Goal: Navigation & Orientation: Find specific page/section

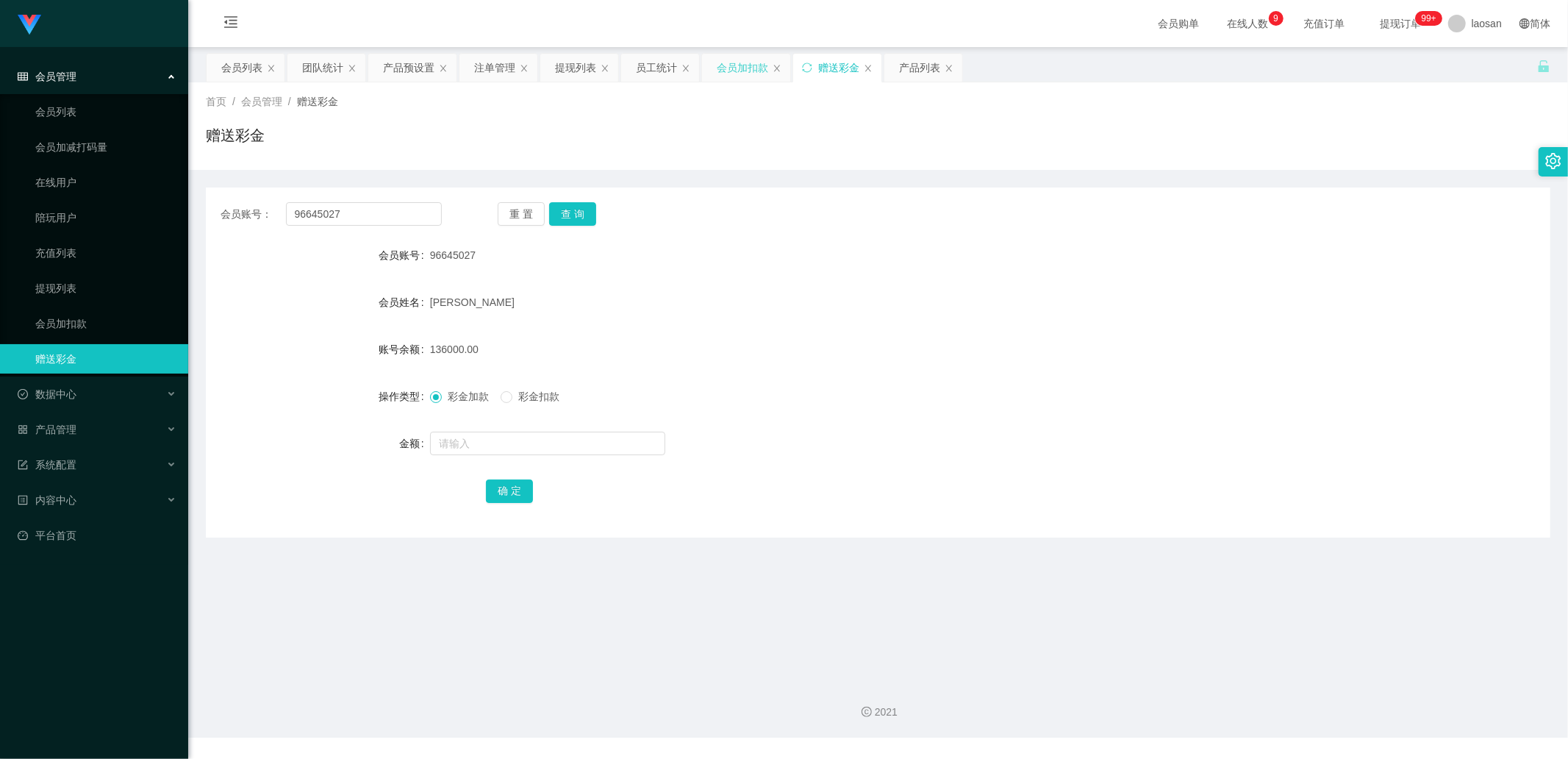
drag, startPoint x: 900, startPoint y: 72, endPoint x: 766, endPoint y: 64, distance: 134.2
click at [900, 72] on div "产品列表" at bounding box center [920, 67] width 41 height 28
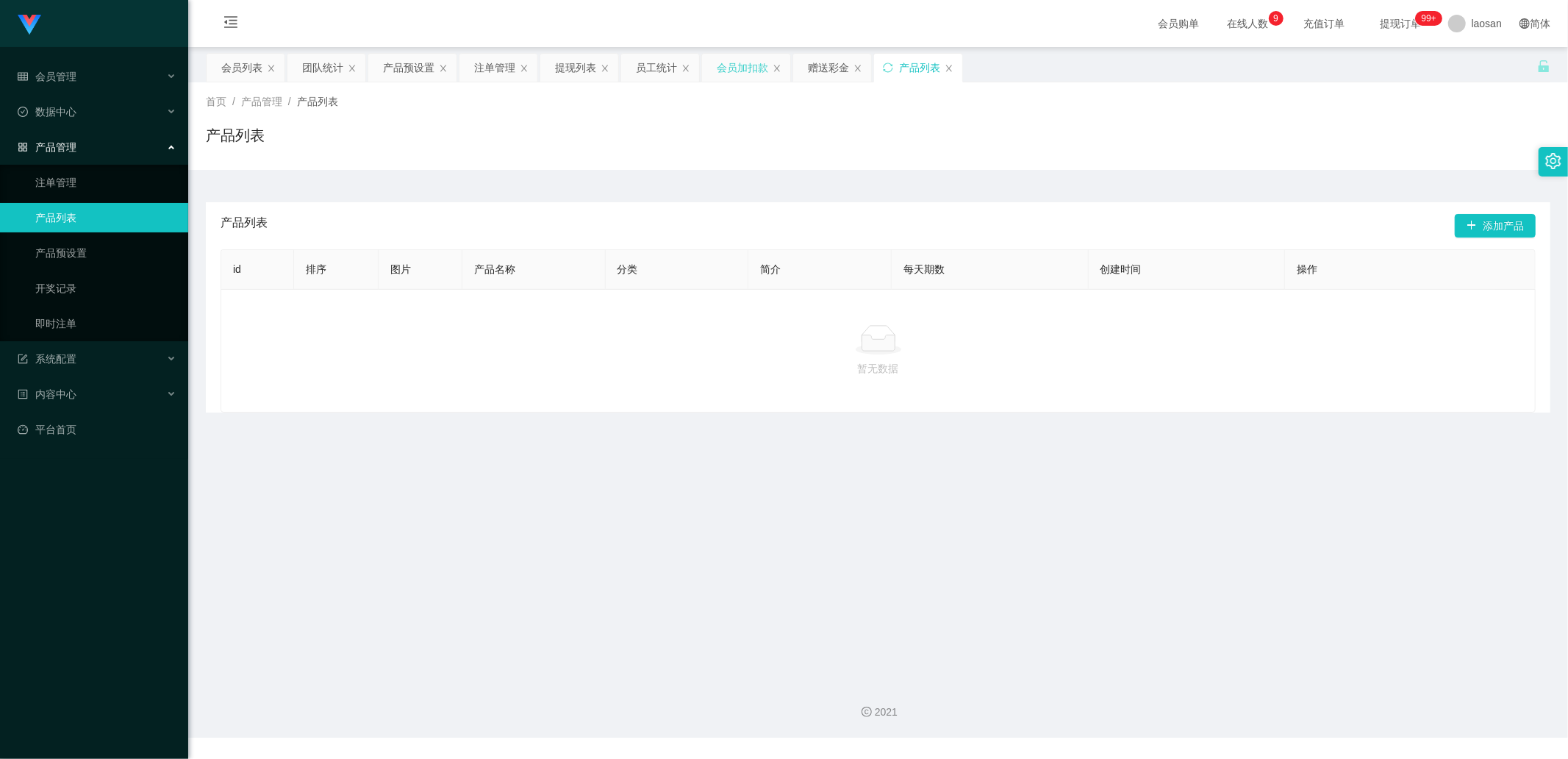
click at [738, 64] on div "会员加扣款" at bounding box center [742, 67] width 51 height 28
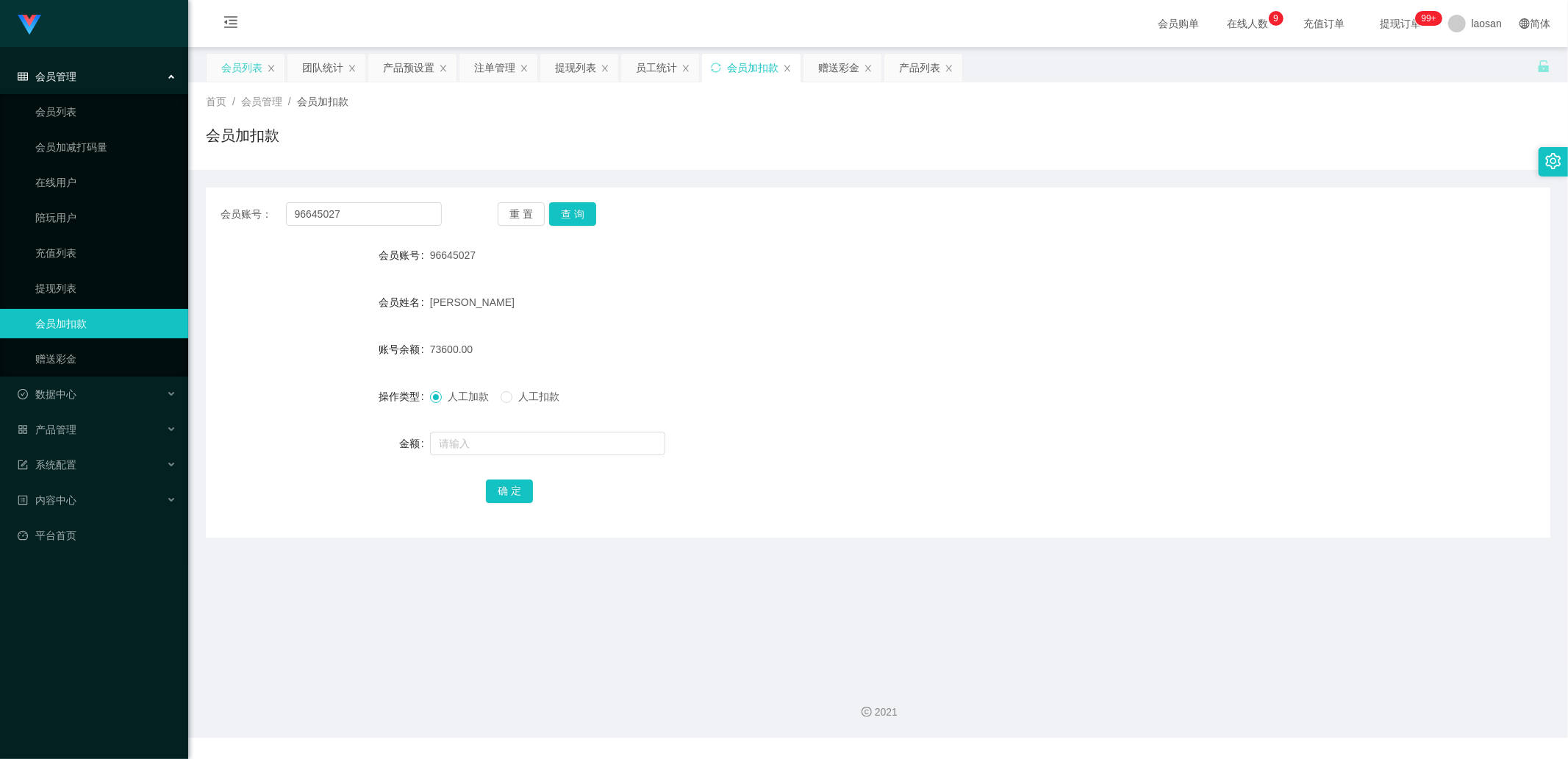
click at [253, 67] on div "会员列表" at bounding box center [242, 67] width 41 height 28
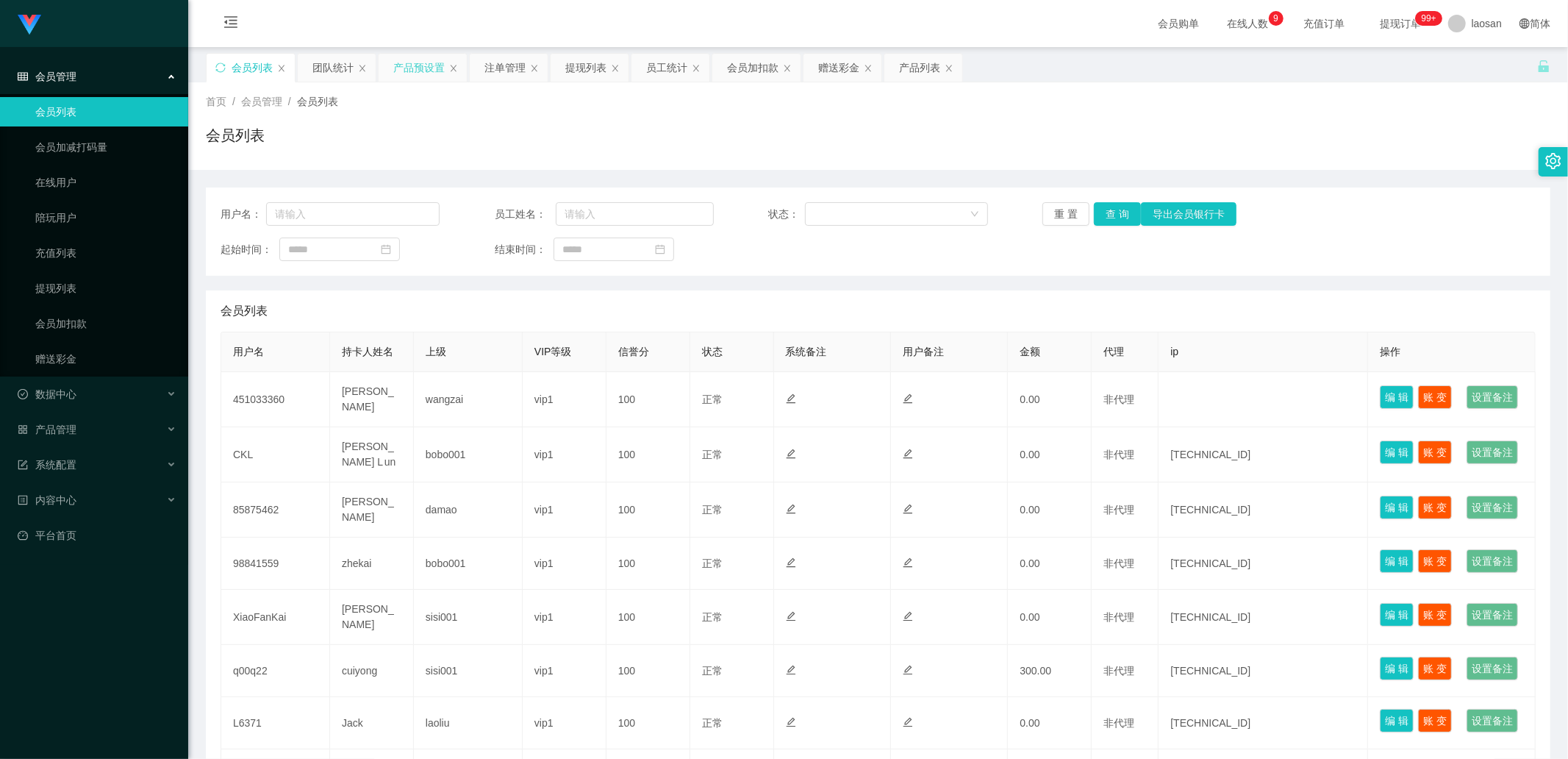
click at [415, 70] on div "产品预设置" at bounding box center [419, 67] width 51 height 28
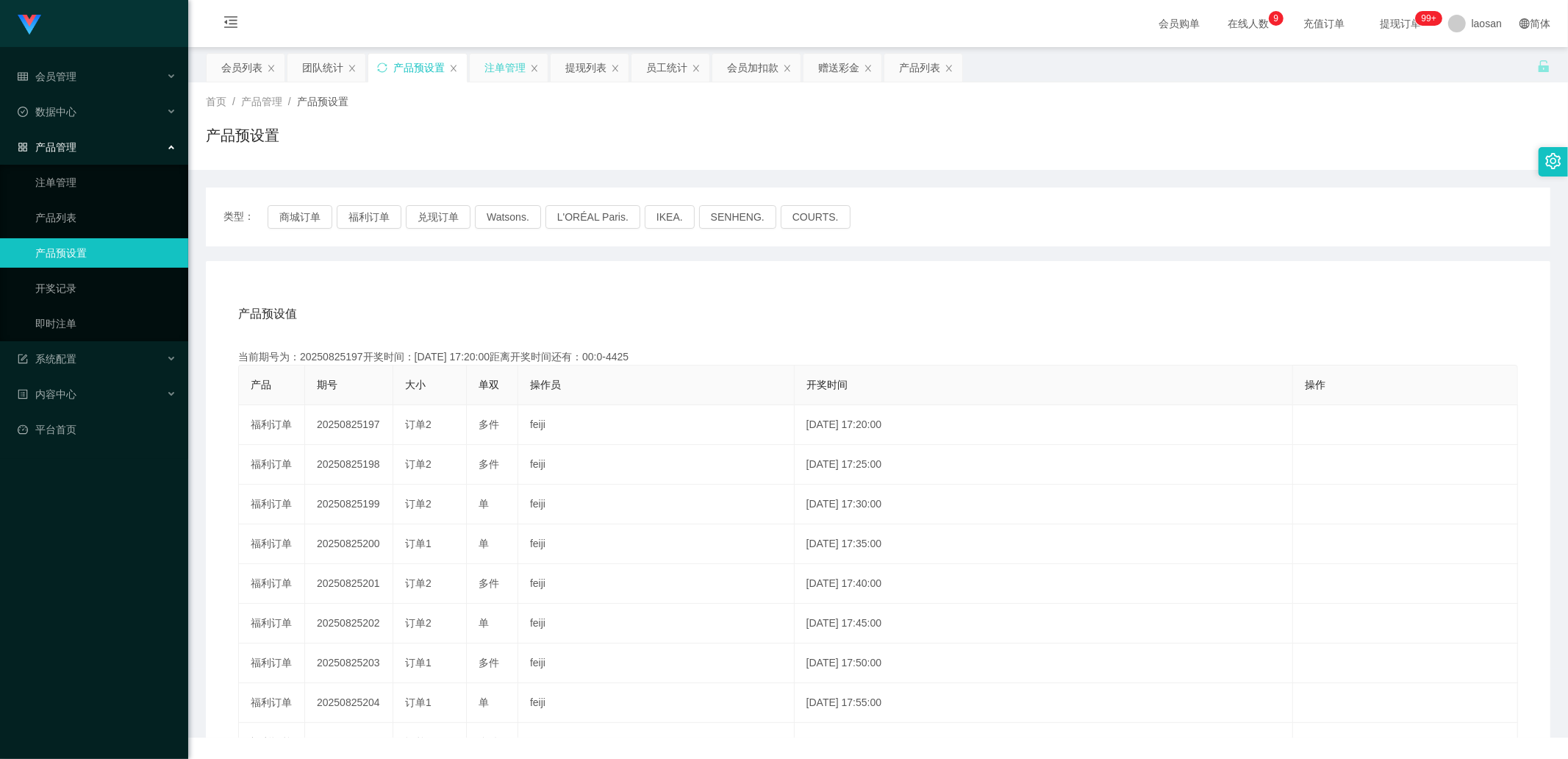
click at [485, 67] on div "注单管理" at bounding box center [505, 67] width 41 height 28
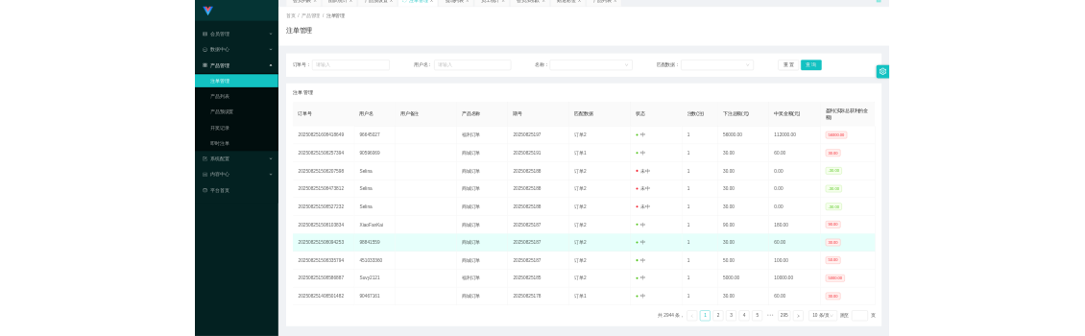
scroll to position [150, 0]
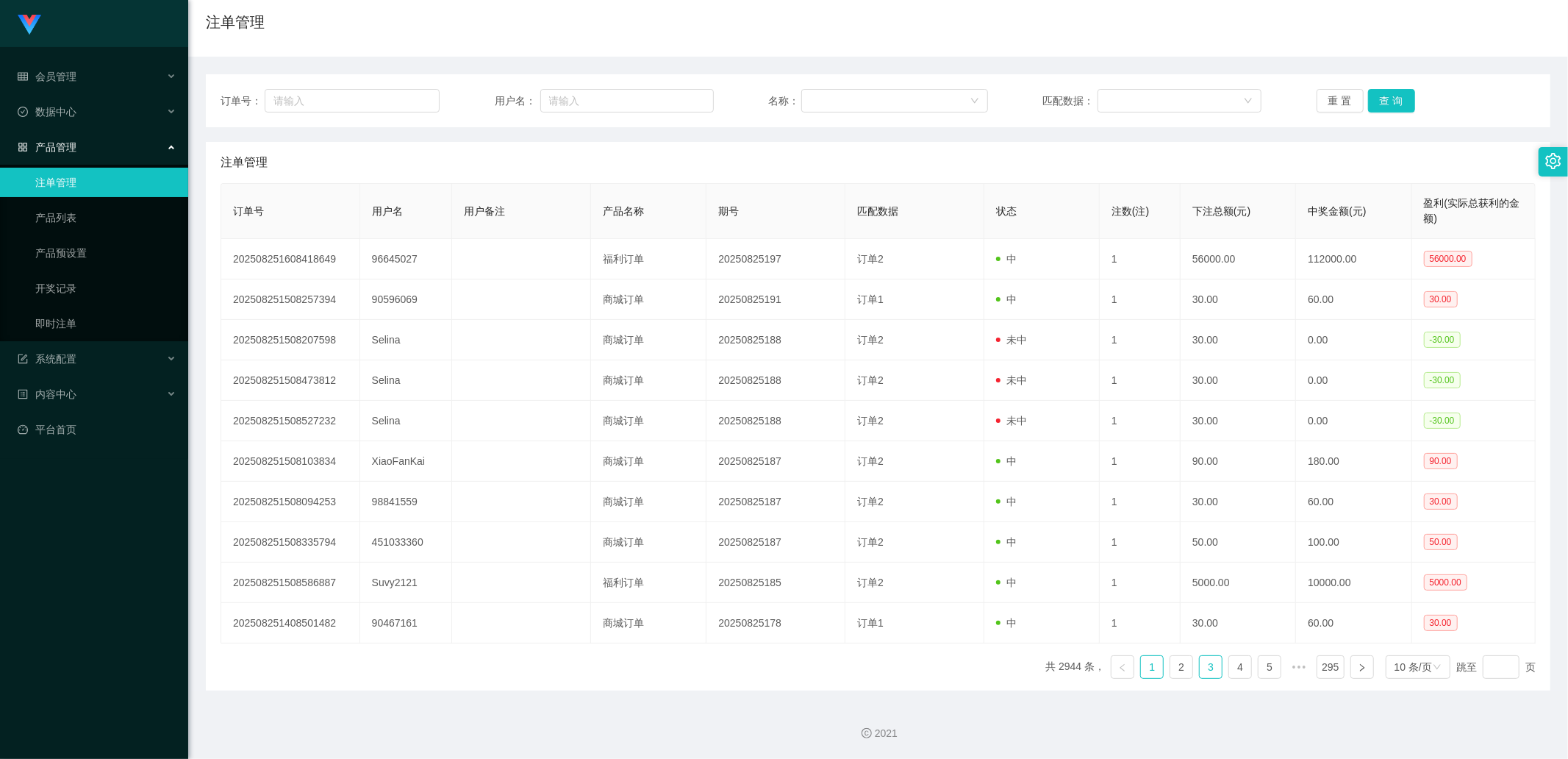
click at [1209, 666] on link "3" at bounding box center [1210, 666] width 22 height 22
click at [1230, 668] on link "4" at bounding box center [1240, 666] width 22 height 22
click at [1246, 672] on ul "共 2950 条， 1 2 3 4 5 6 ••• 295 10 条/页 跳至 页" at bounding box center [1276, 667] width 520 height 24
click at [1236, 666] on link "5" at bounding box center [1240, 666] width 22 height 22
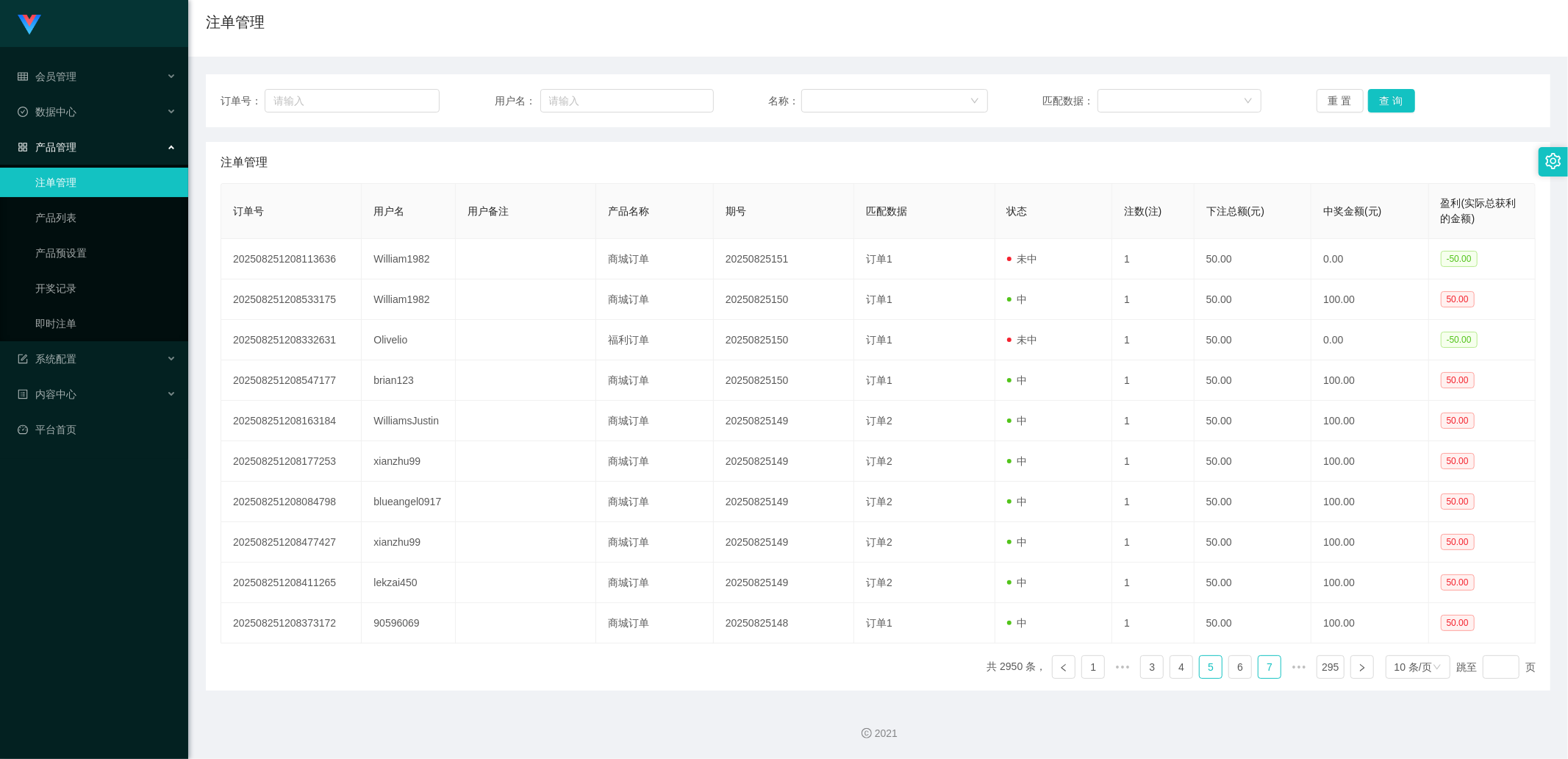
click at [1250, 670] on ul "共 2950 条， 1 ••• 3 4 5 6 7 ••• 295 10 条/页 跳至 页" at bounding box center [1261, 667] width 549 height 24
click at [1246, 672] on ul "共 2950 条， 1 ••• 3 4 5 6 7 ••• 295 10 条/页 跳至 页" at bounding box center [1261, 667] width 549 height 24
click at [1229, 662] on link "6" at bounding box center [1240, 666] width 22 height 22
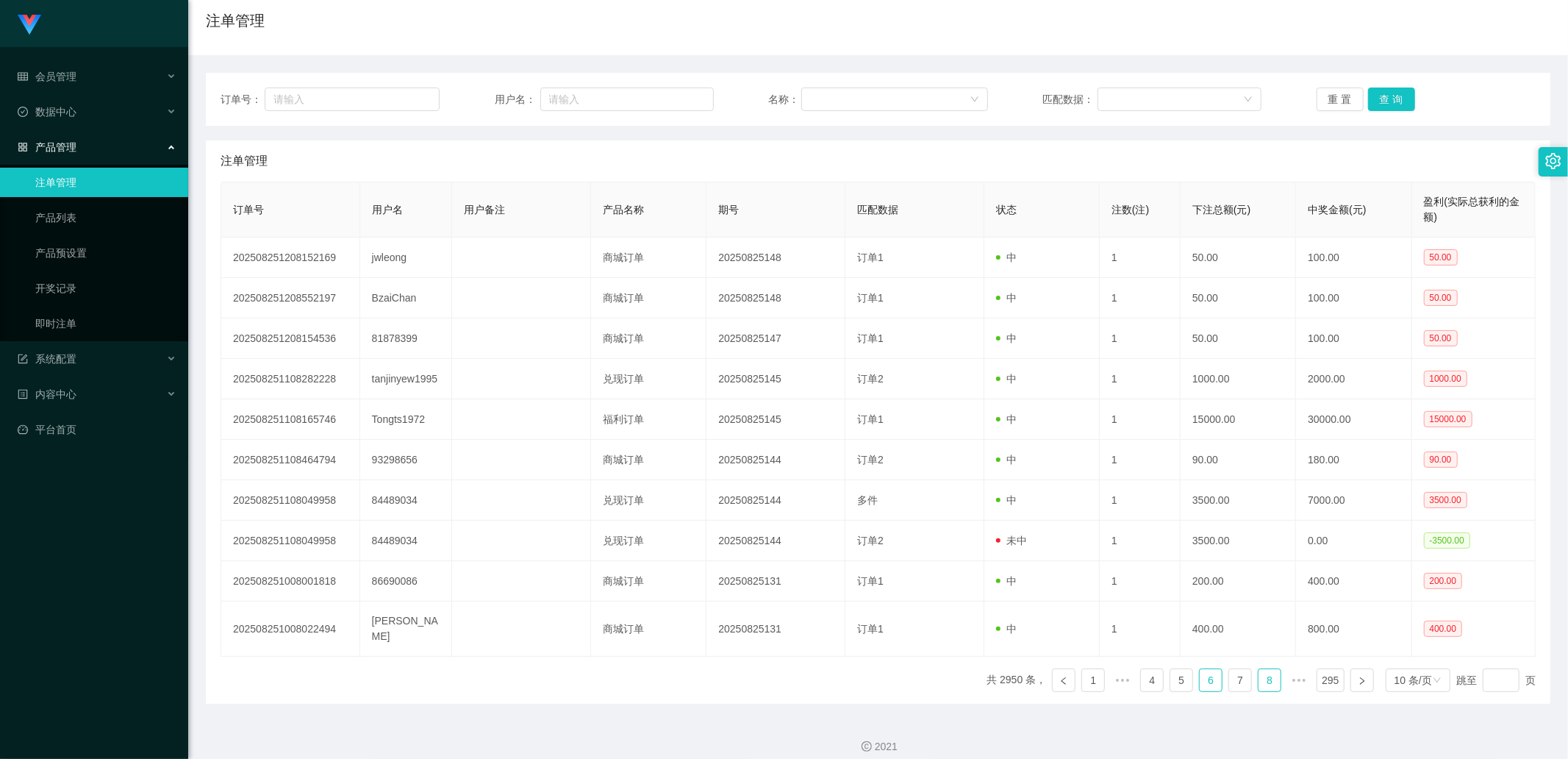
click at [1258, 673] on li "8" at bounding box center [1269, 680] width 24 height 24
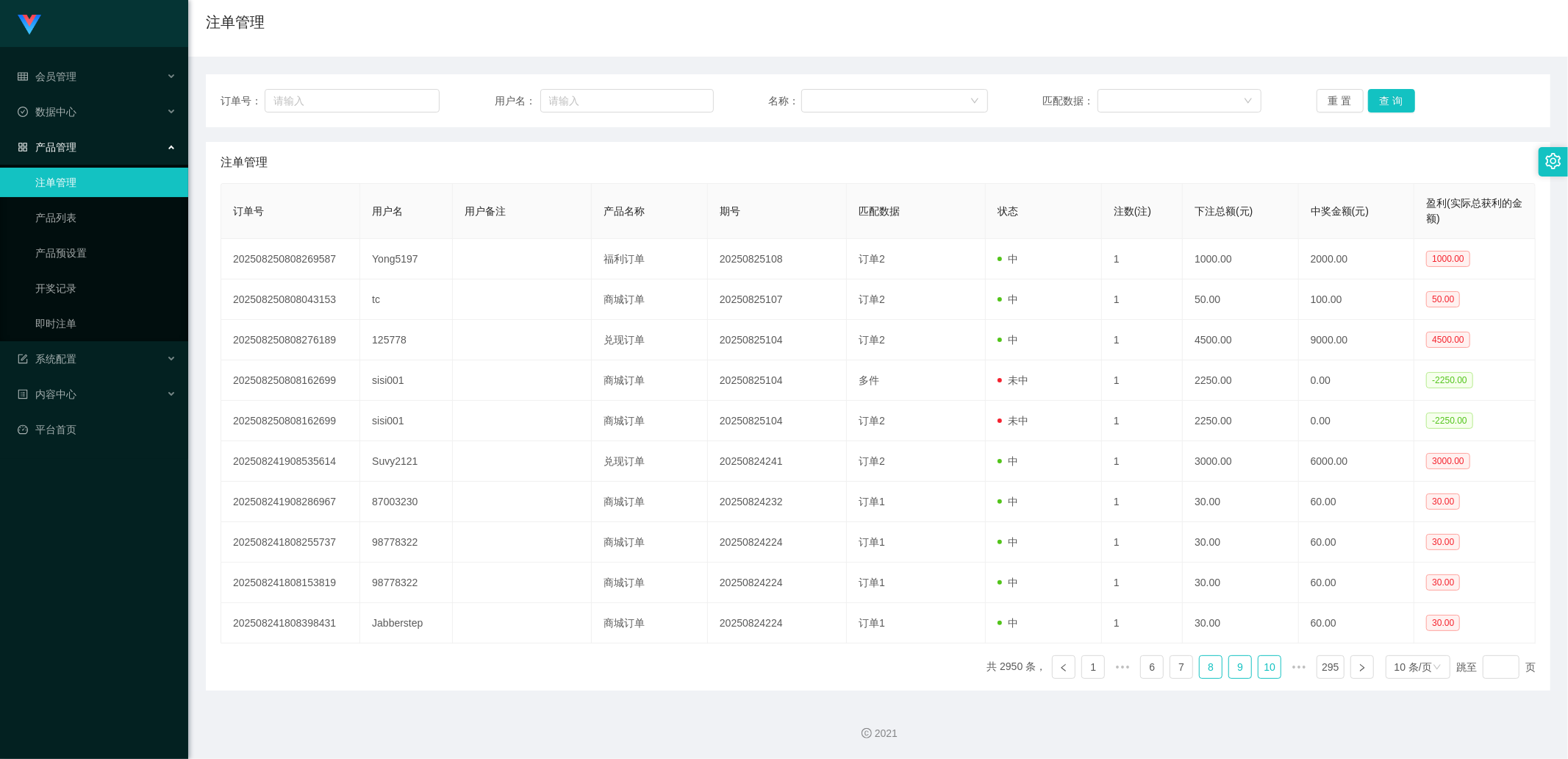
click at [1236, 668] on link "9" at bounding box center [1240, 666] width 22 height 22
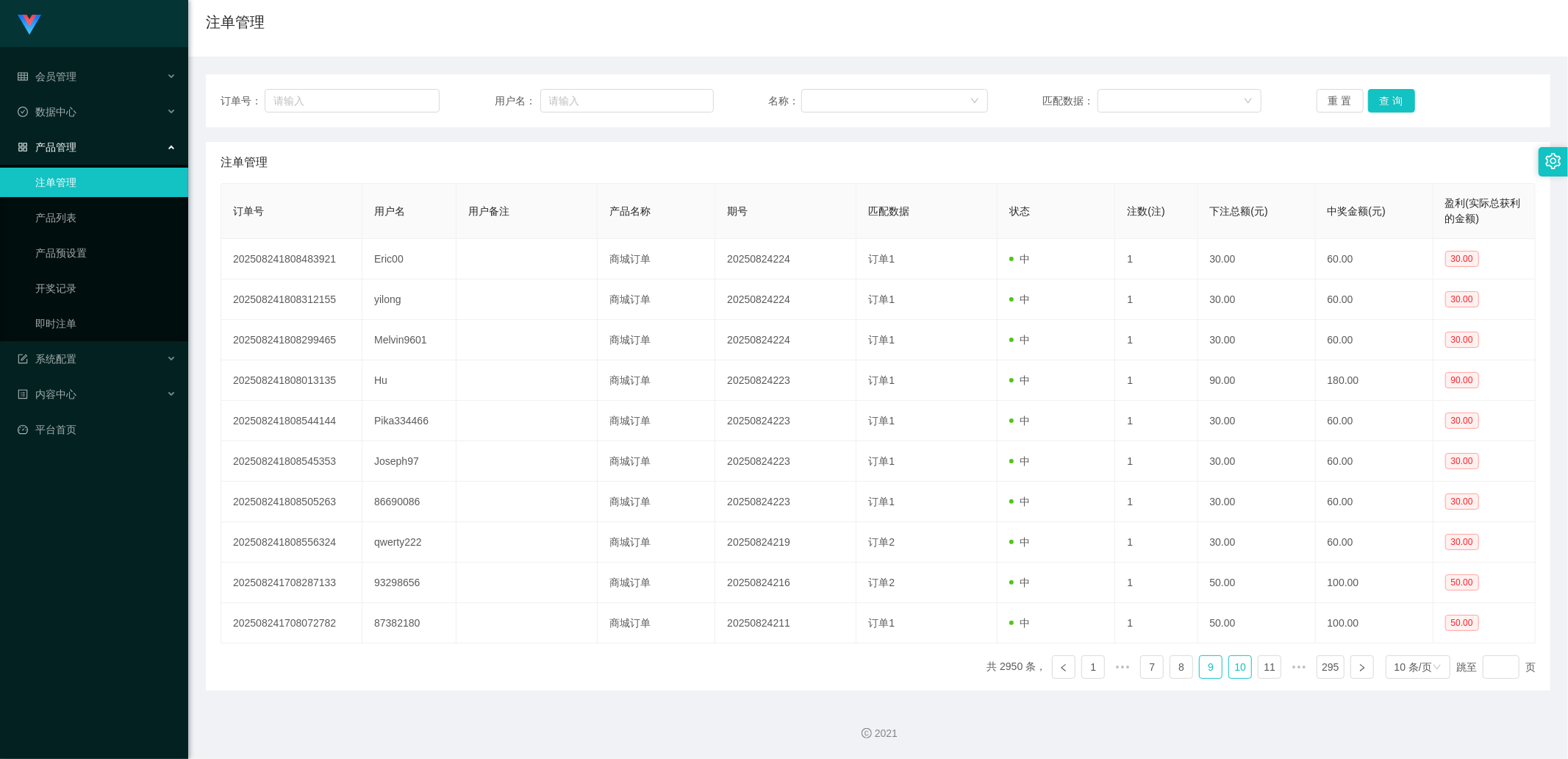
click at [1236, 670] on link "10" at bounding box center [1240, 666] width 22 height 22
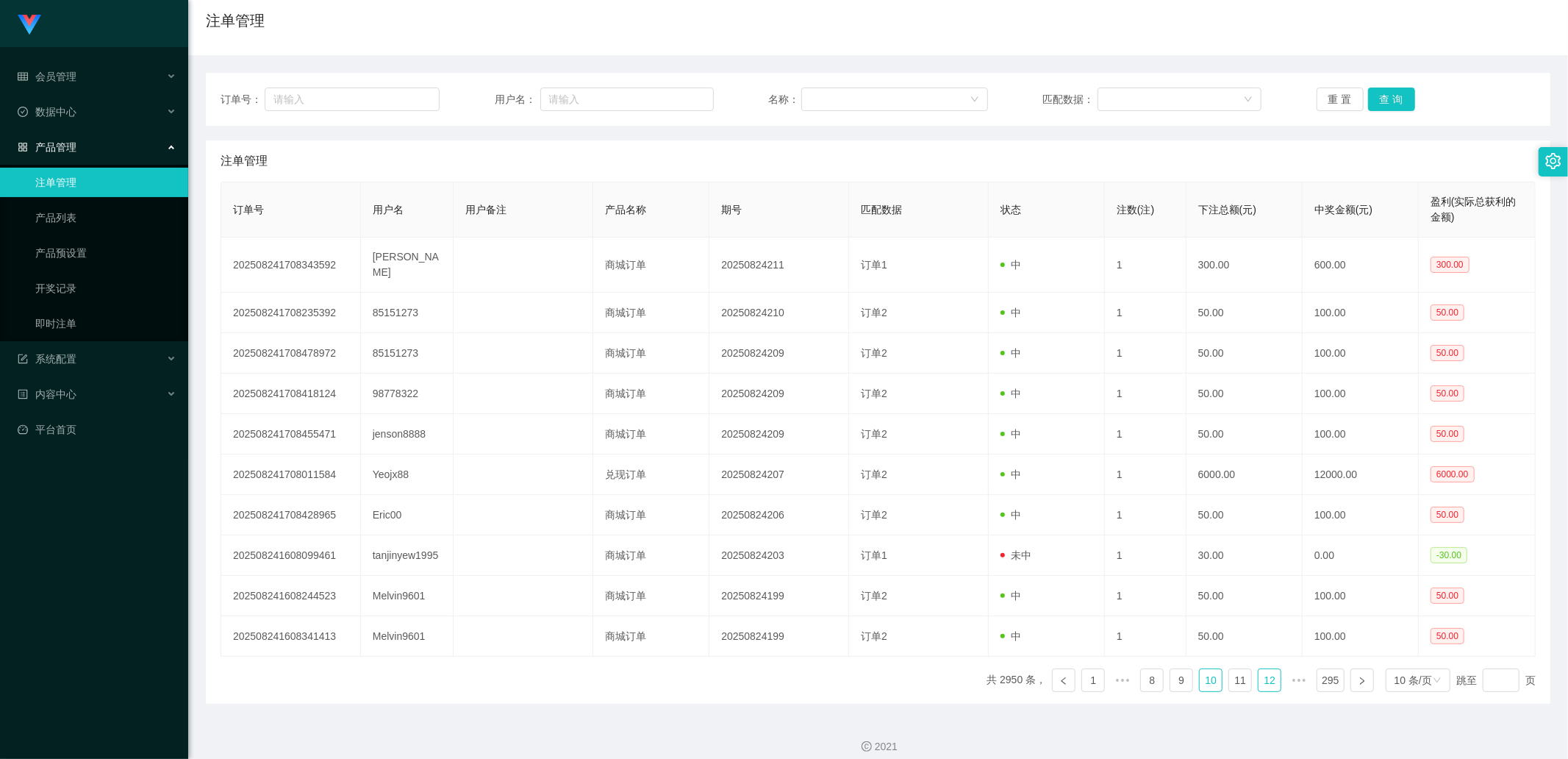
click at [1259, 669] on link "12" at bounding box center [1269, 680] width 22 height 22
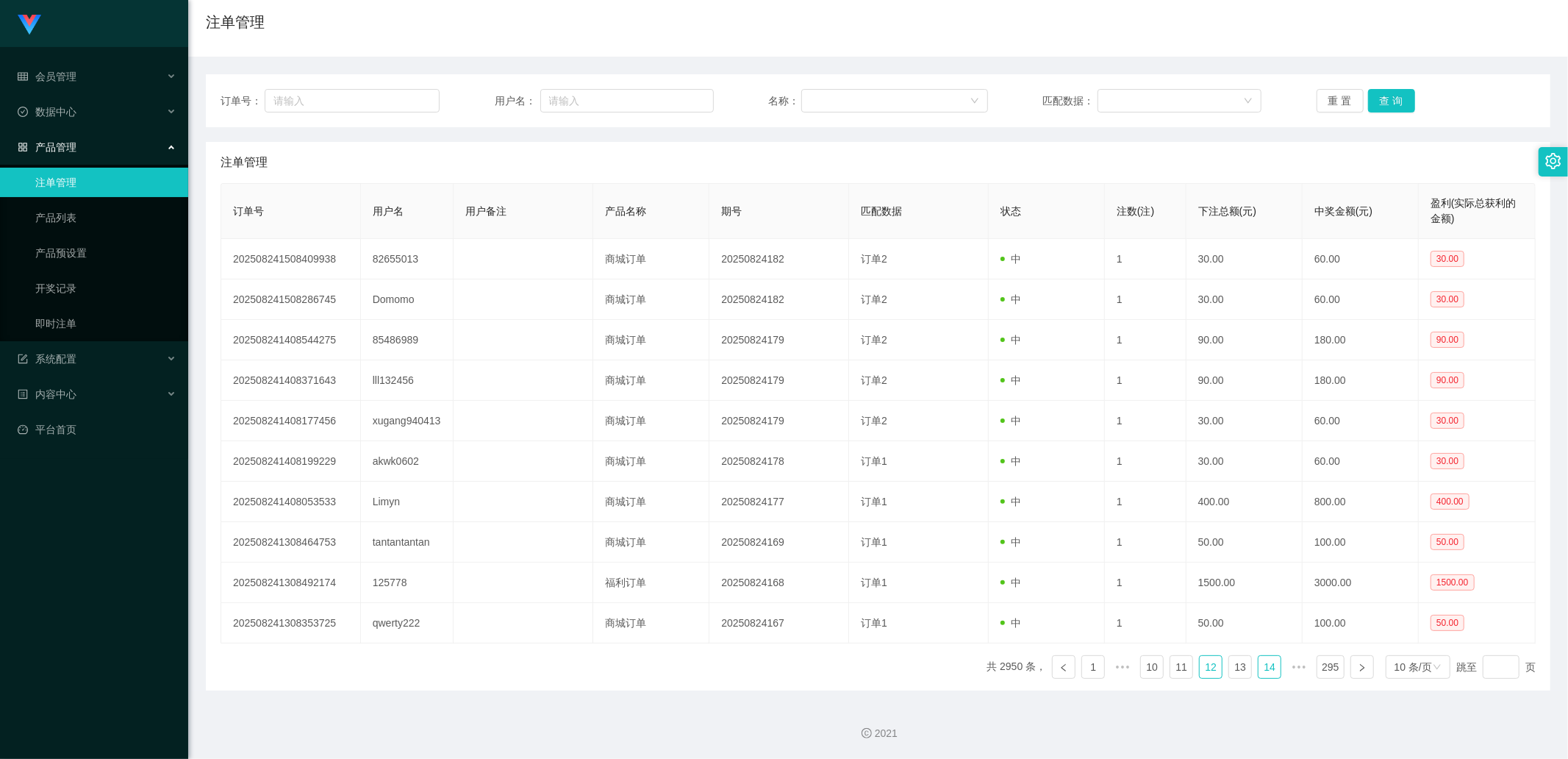
click at [1264, 667] on link "14" at bounding box center [1269, 666] width 22 height 22
click at [1266, 667] on link "16" at bounding box center [1269, 666] width 22 height 22
click at [1177, 666] on link "15" at bounding box center [1181, 666] width 22 height 22
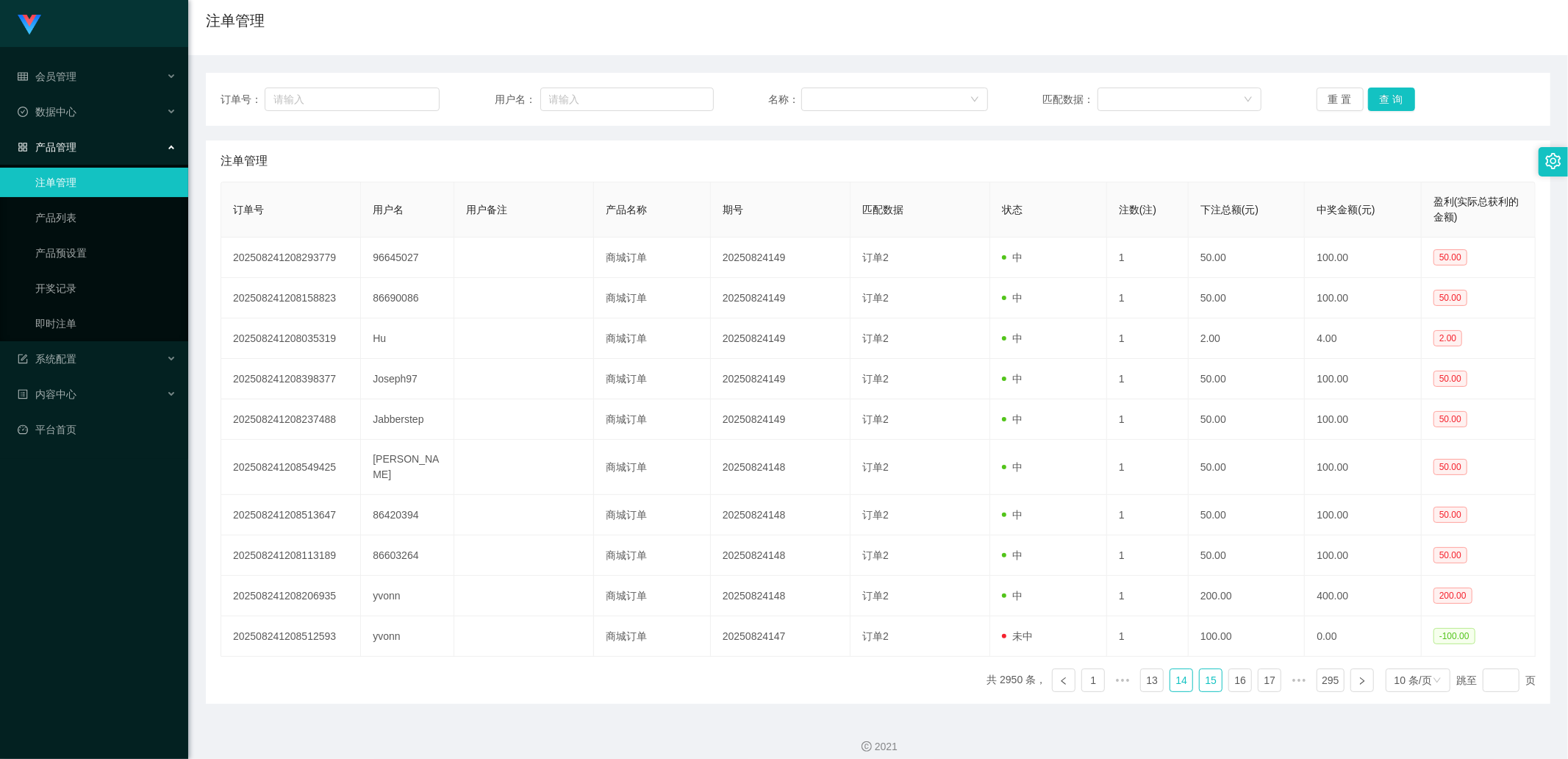
click at [1171, 669] on link "14" at bounding box center [1181, 680] width 22 height 22
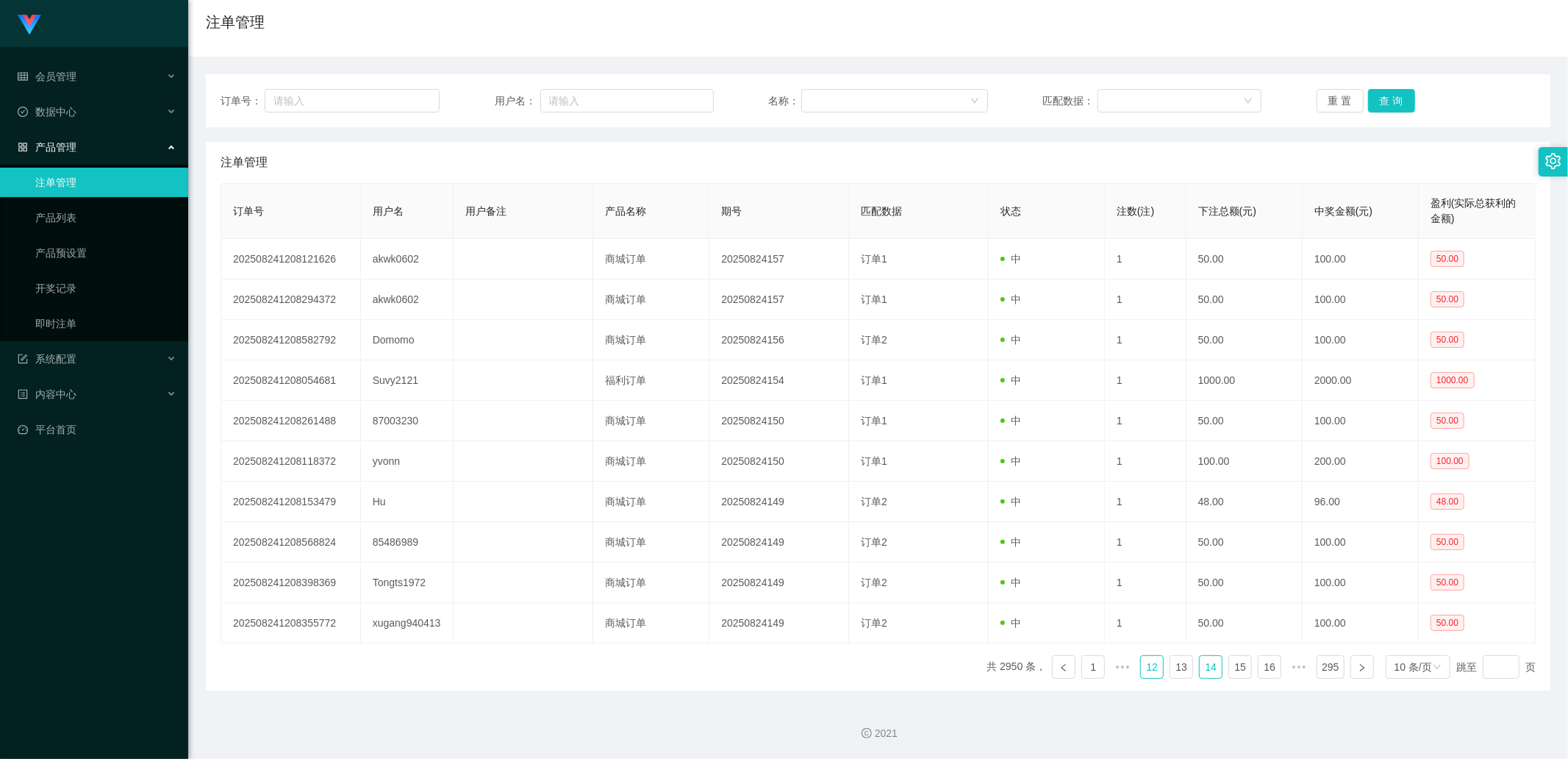
click at [1153, 662] on link "12" at bounding box center [1152, 666] width 22 height 22
click at [1147, 663] on link "10" at bounding box center [1152, 666] width 22 height 22
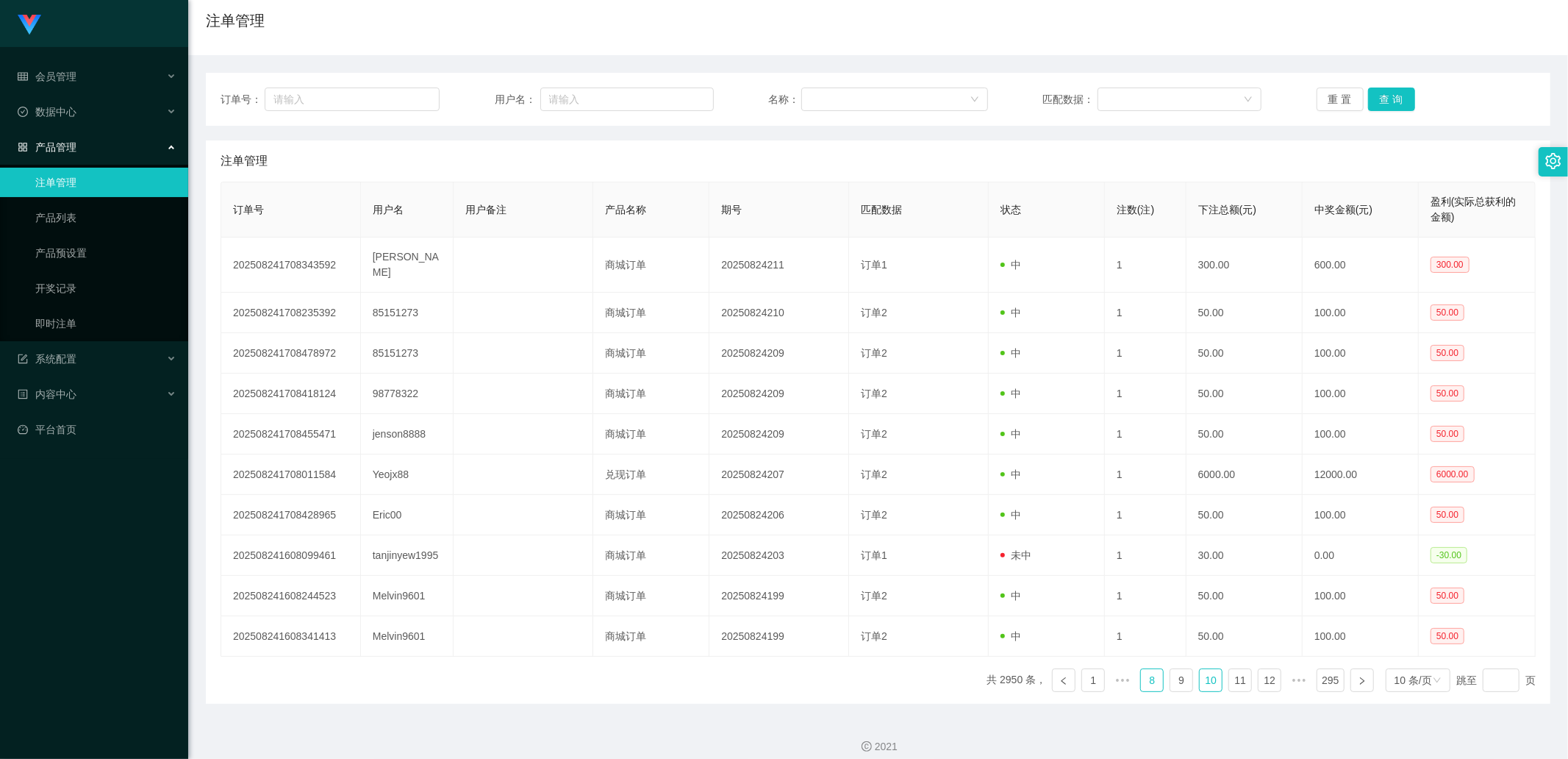
click at [1142, 669] on link "8" at bounding box center [1152, 680] width 22 height 22
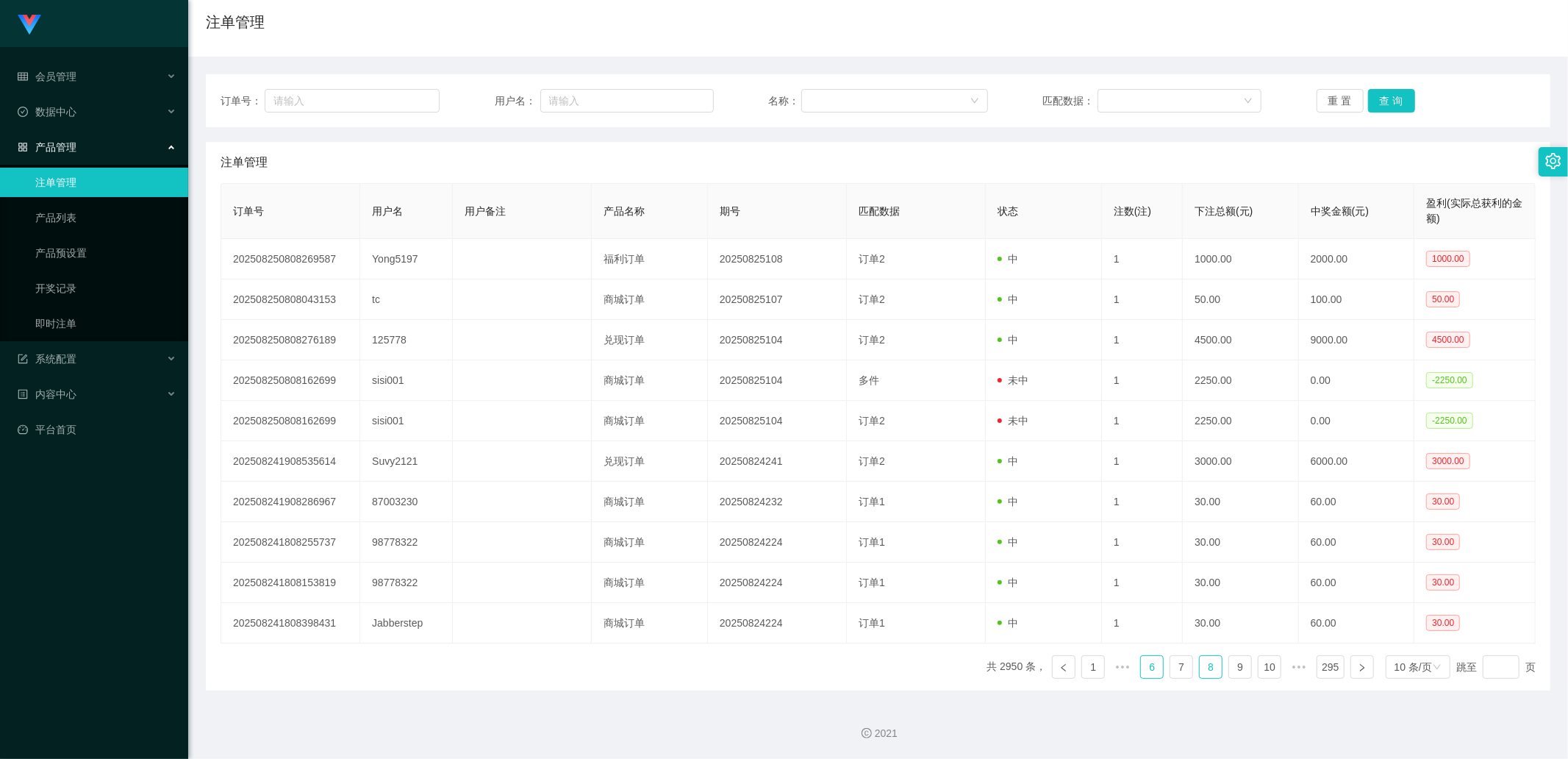
click at [1141, 666] on link "6" at bounding box center [1152, 666] width 22 height 22
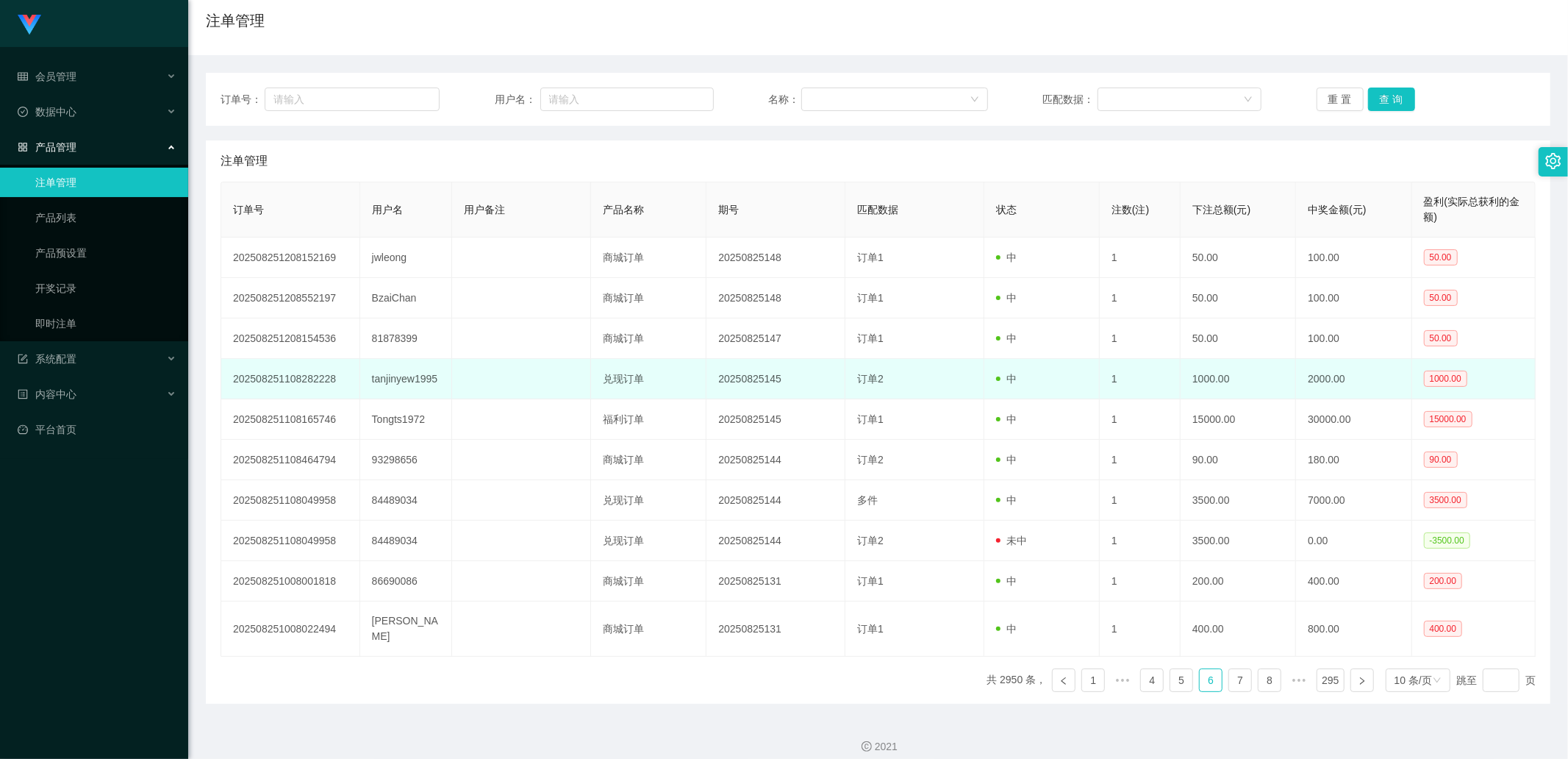
click at [397, 388] on td "tanjinyew1995" at bounding box center [406, 379] width 93 height 41
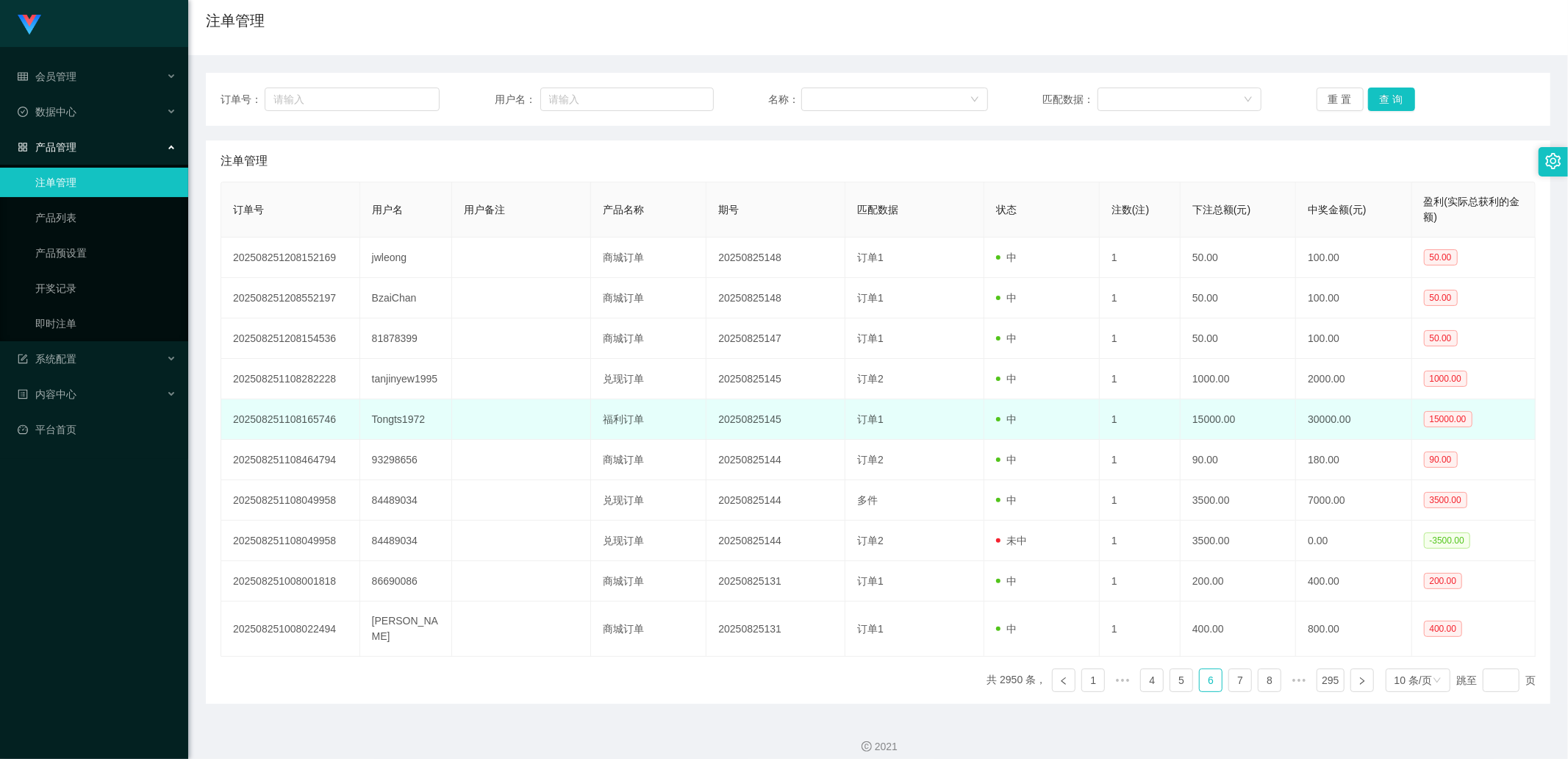
click at [413, 423] on td "Tongts1972" at bounding box center [406, 419] width 93 height 41
copy td "Tongts1972"
